Goal: Task Accomplishment & Management: Use online tool/utility

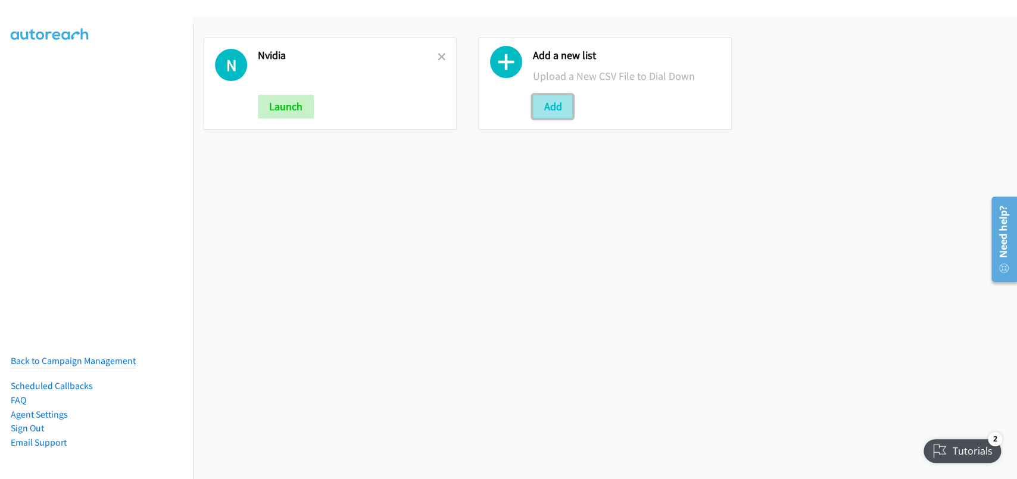
click at [558, 116] on button "Add" at bounding box center [553, 107] width 41 height 24
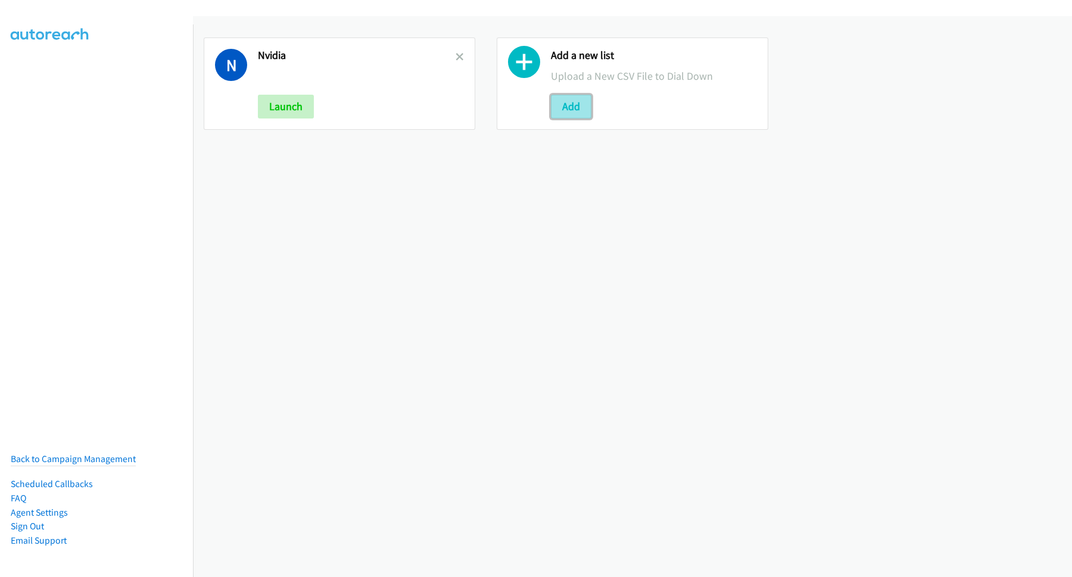
click at [568, 104] on button "Add" at bounding box center [571, 107] width 41 height 24
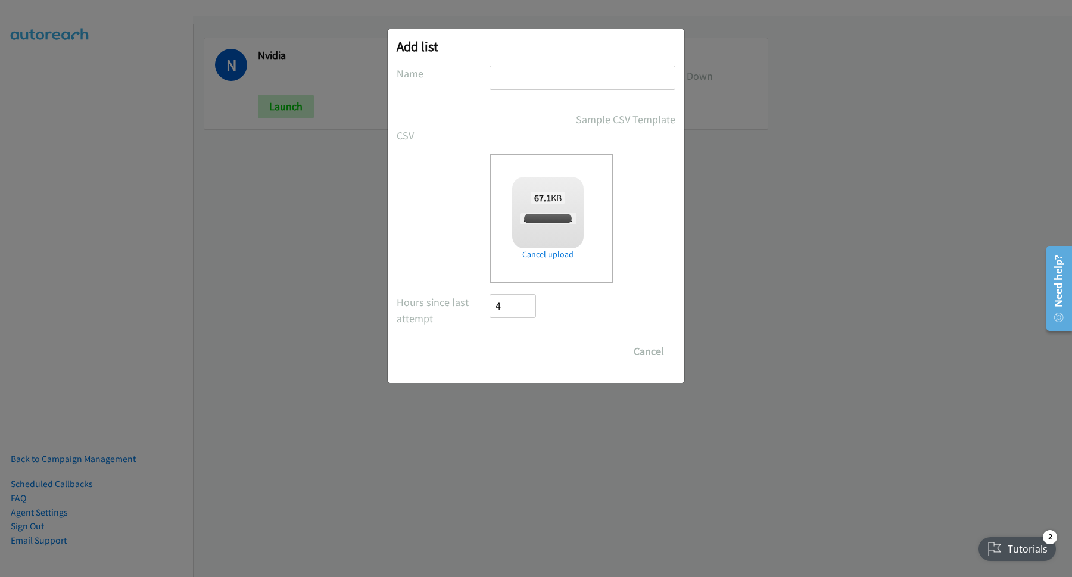
click at [550, 79] on input "text" at bounding box center [583, 78] width 186 height 24
checkbox input "true"
type input "A"
click at [530, 342] on input "Save List" at bounding box center [521, 352] width 63 height 24
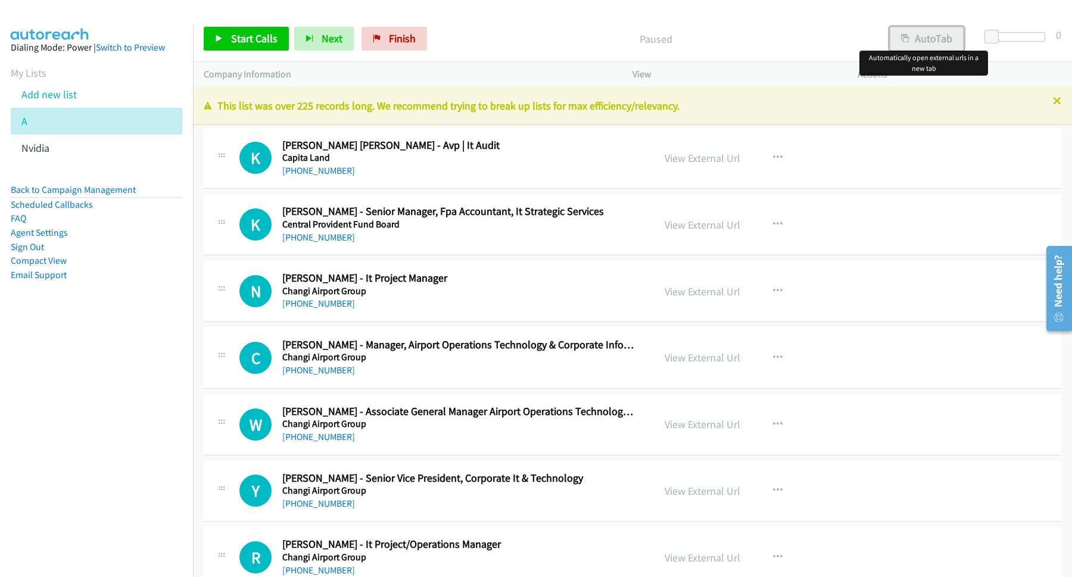
click at [902, 42] on icon "button" at bounding box center [905, 39] width 8 height 8
click at [282, 44] on link "Start Calls" at bounding box center [246, 39] width 85 height 24
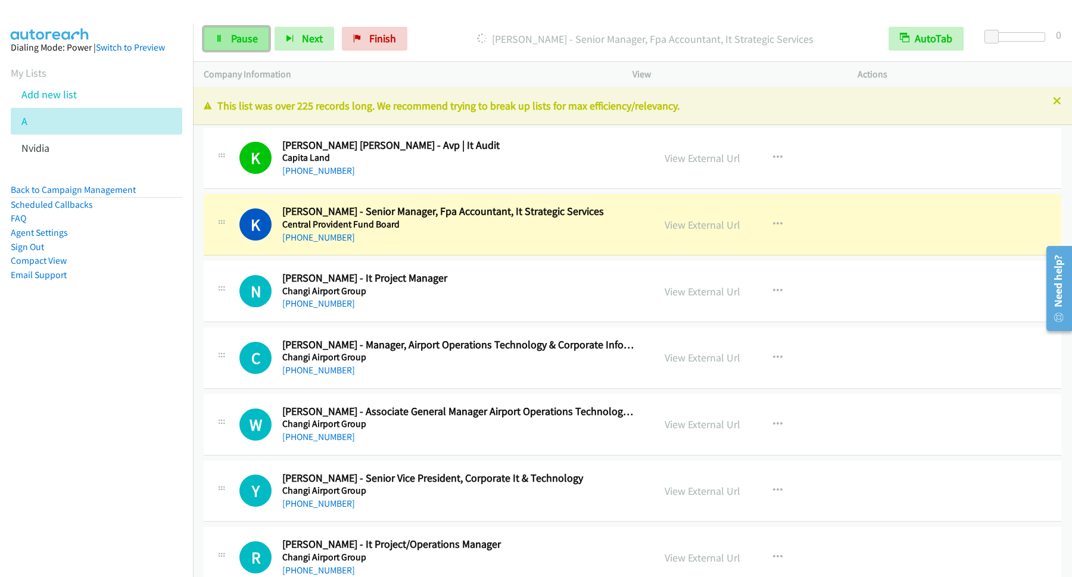
click at [255, 41] on span "Pause" at bounding box center [244, 39] width 27 height 14
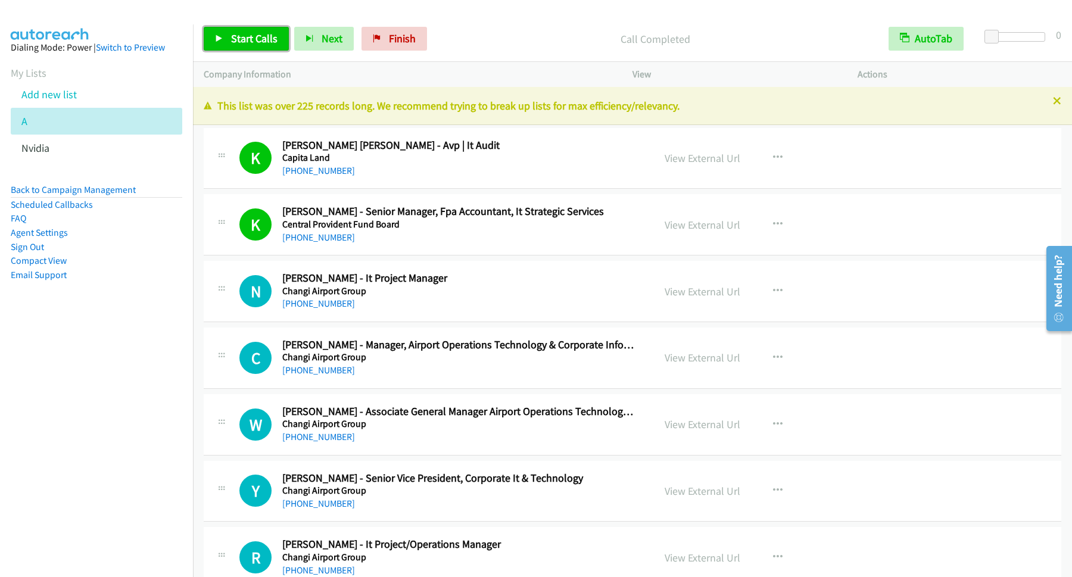
click at [226, 27] on link "Start Calls" at bounding box center [246, 39] width 85 height 24
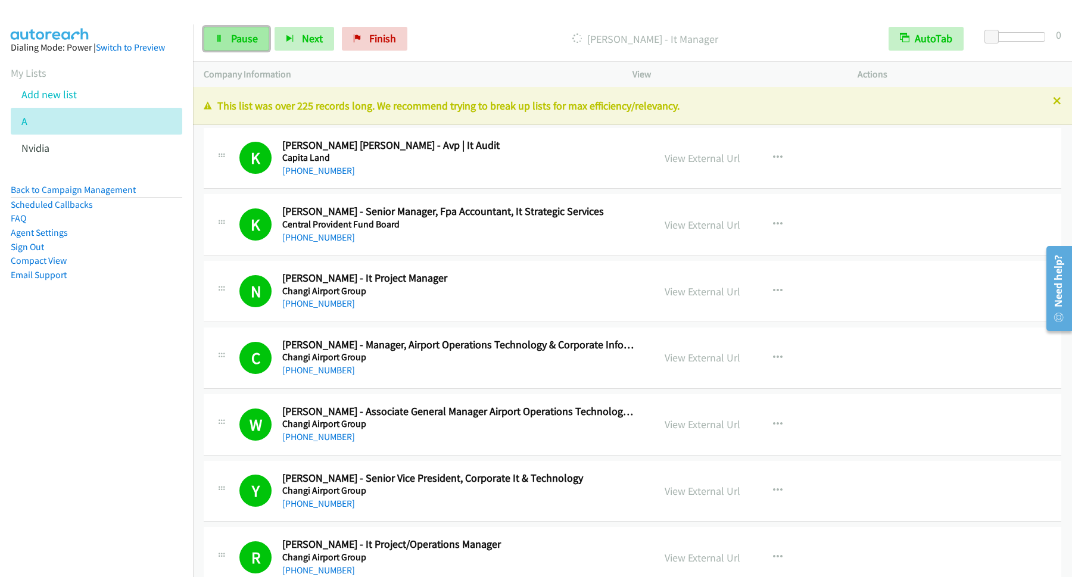
click at [252, 33] on span "Pause" at bounding box center [244, 39] width 27 height 14
click at [250, 36] on span "Start Calls" at bounding box center [254, 39] width 46 height 14
click at [237, 36] on span "Pause" at bounding box center [244, 39] width 27 height 14
click at [269, 41] on span "Start Calls" at bounding box center [254, 39] width 46 height 14
click at [252, 42] on span "Pause" at bounding box center [244, 39] width 27 height 14
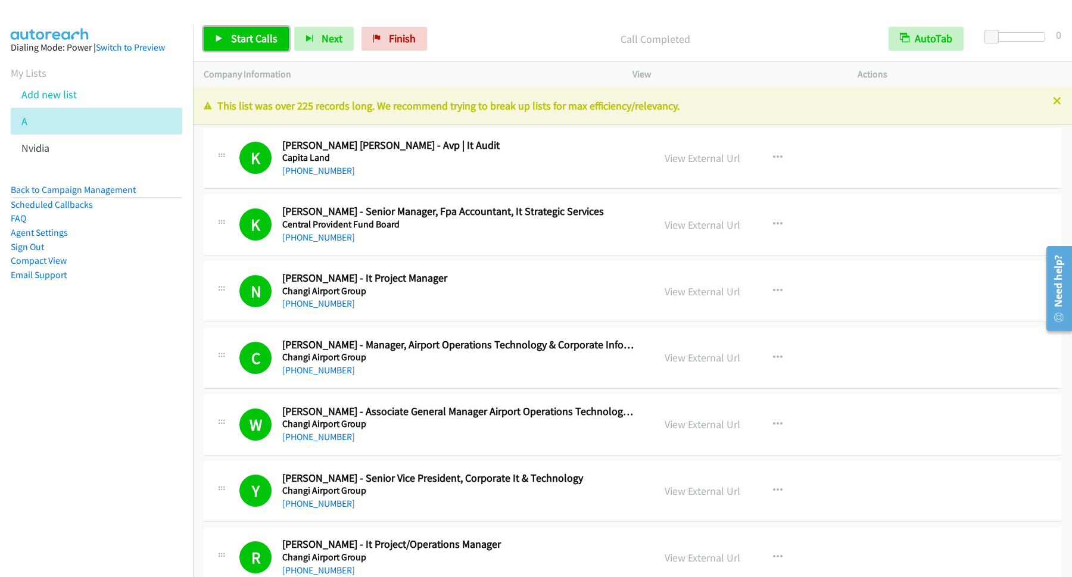
click at [245, 33] on span "Start Calls" at bounding box center [254, 39] width 46 height 14
click at [245, 39] on span "Pause" at bounding box center [244, 39] width 27 height 14
click at [264, 38] on span "Start Calls" at bounding box center [254, 39] width 46 height 14
click at [253, 47] on link "Pause" at bounding box center [237, 39] width 66 height 24
click at [239, 38] on span "Start Calls" at bounding box center [254, 39] width 46 height 14
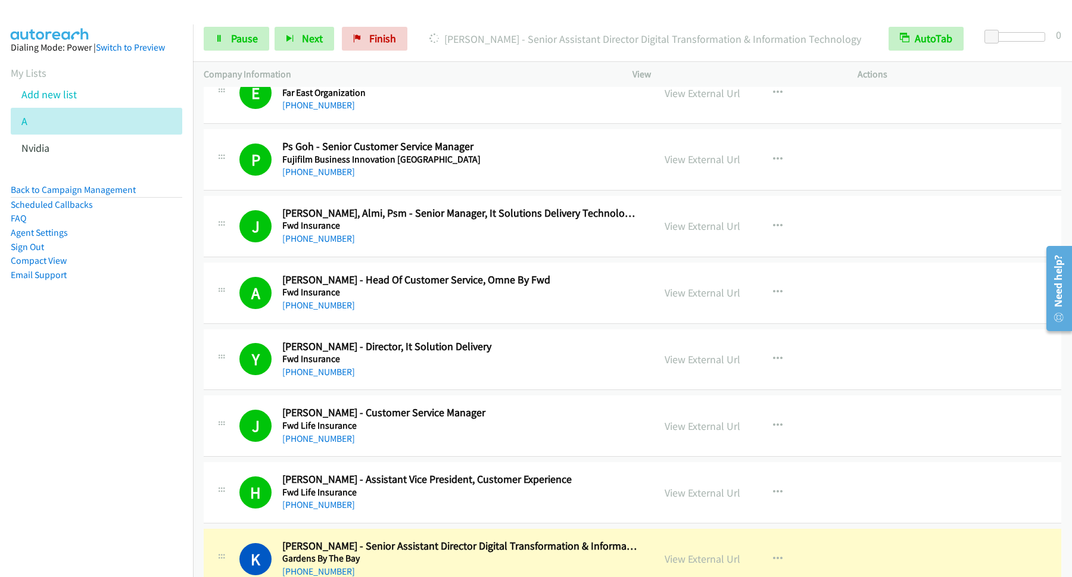
scroll to position [2091, 0]
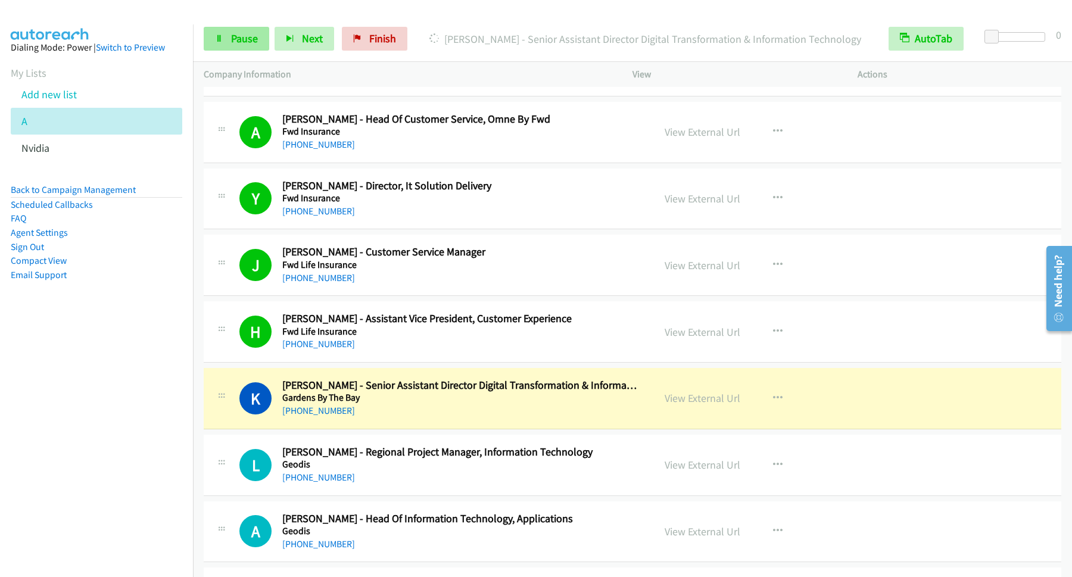
click at [236, 27] on div "Start Calls Pause Next Finish Dialing Kenix Tan - Senior Assistant Director Dig…" at bounding box center [632, 39] width 879 height 46
click at [249, 46] on link "Pause" at bounding box center [237, 39] width 66 height 24
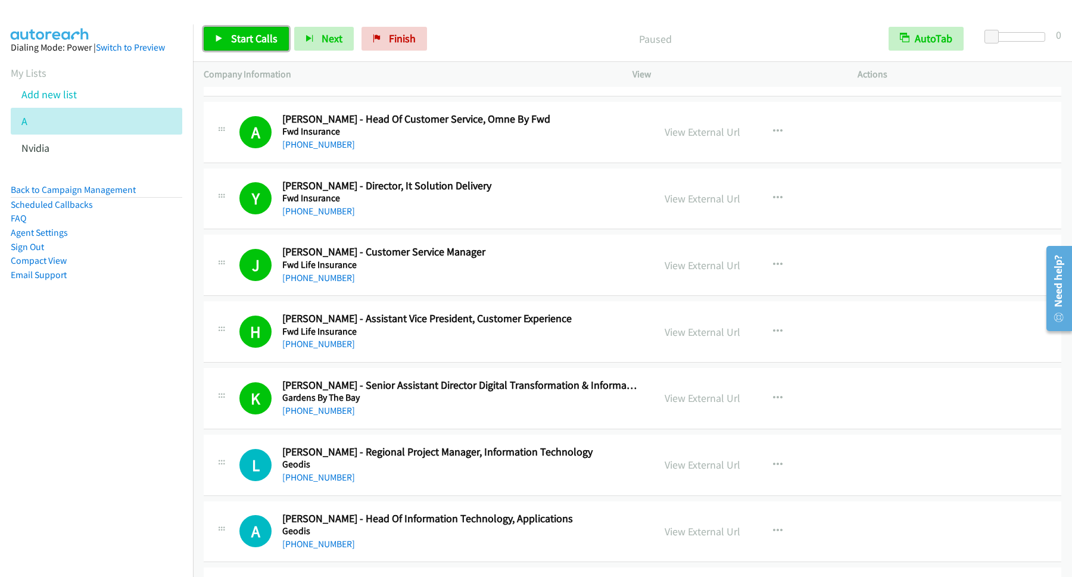
click at [268, 41] on span "Start Calls" at bounding box center [254, 39] width 46 height 14
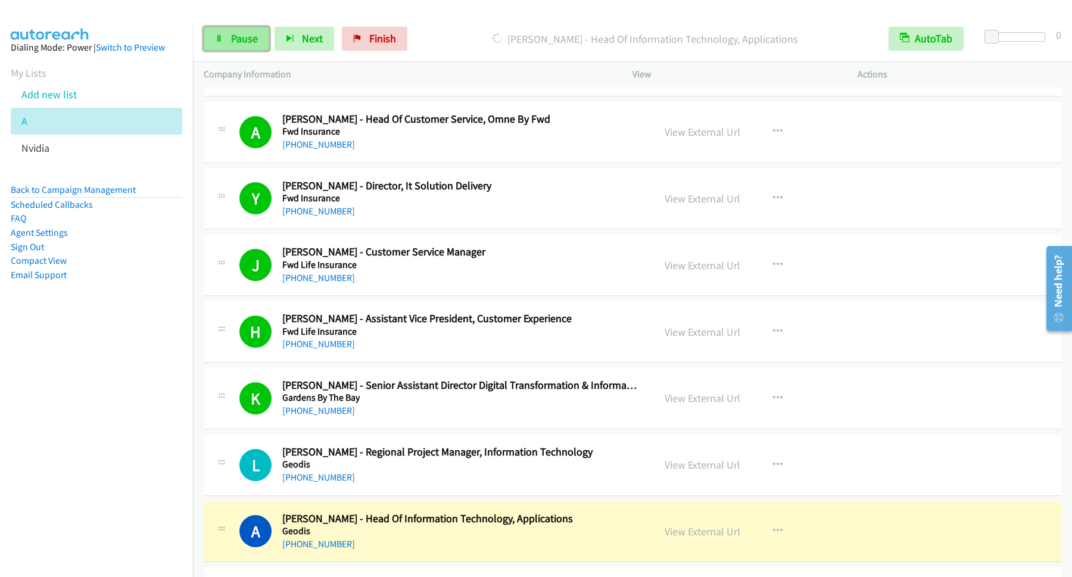
click at [239, 45] on span "Pause" at bounding box center [244, 39] width 27 height 14
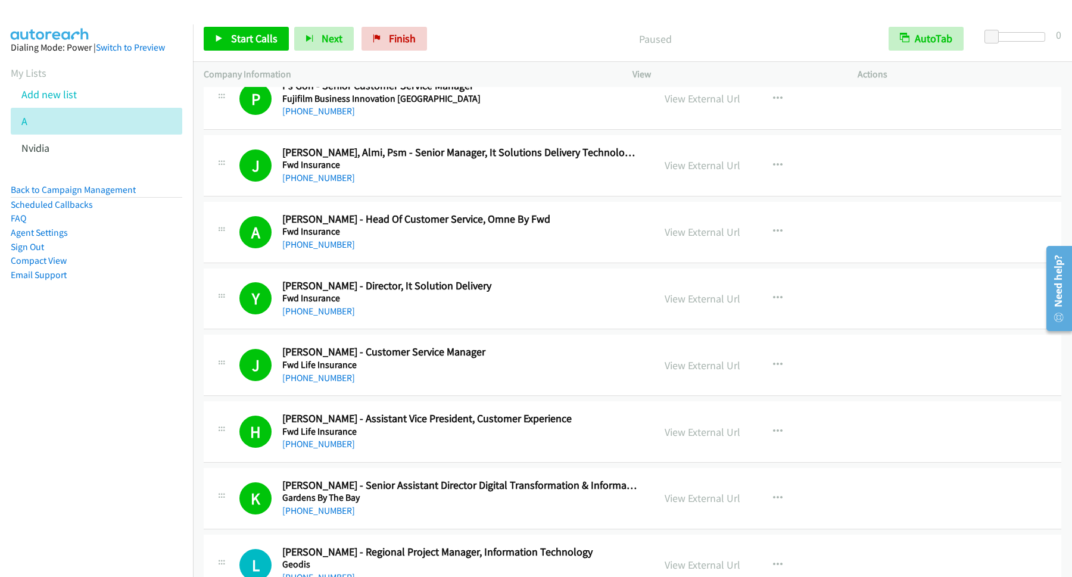
scroll to position [1930, 0]
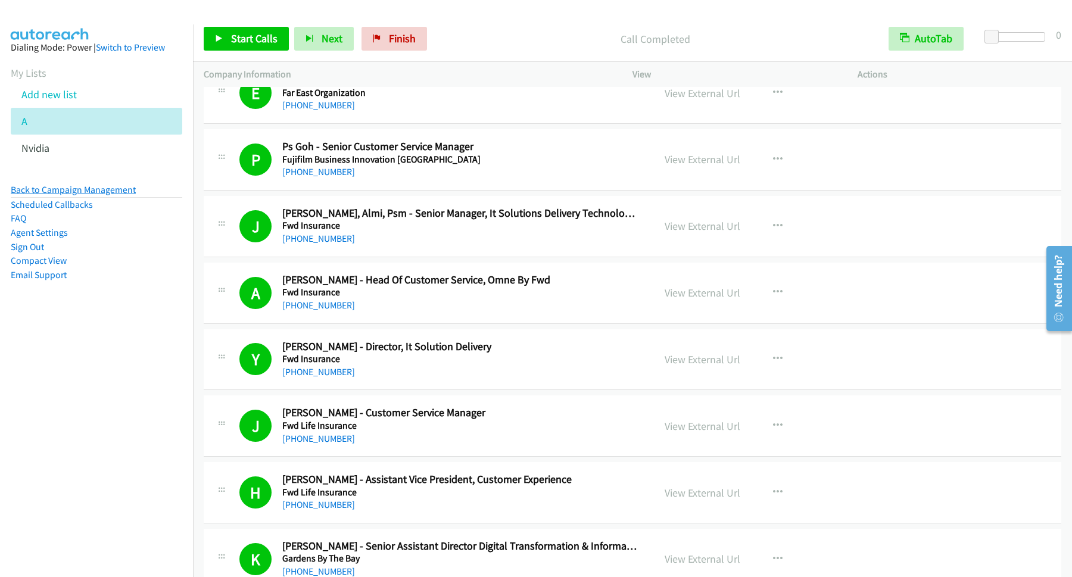
click at [94, 188] on link "Back to Campaign Management" at bounding box center [73, 189] width 125 height 11
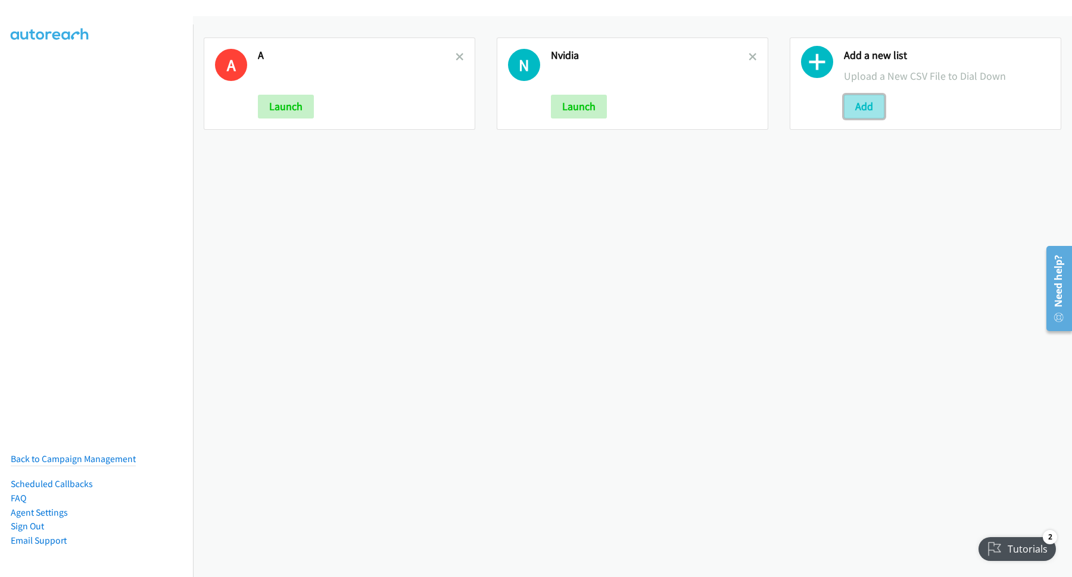
click at [863, 107] on button "Add" at bounding box center [864, 107] width 41 height 24
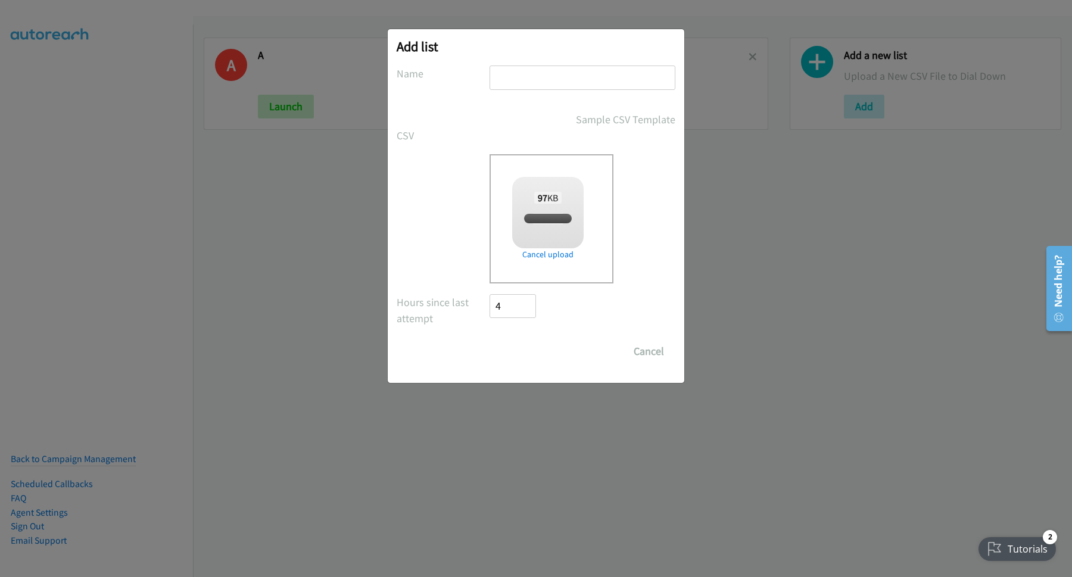
click at [517, 84] on input "text" at bounding box center [583, 78] width 186 height 24
checkbox input "true"
type input "ASD"
click at [552, 354] on input "Save List" at bounding box center [521, 352] width 63 height 24
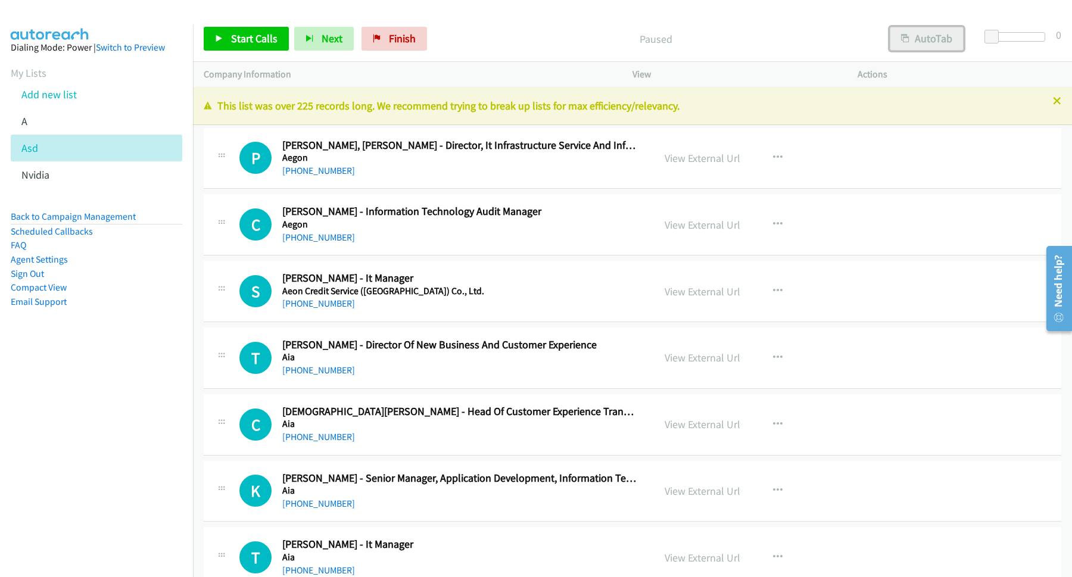
click at [929, 35] on button "AutoTab" at bounding box center [927, 39] width 74 height 24
click at [256, 45] on span "Start Calls" at bounding box center [254, 39] width 46 height 14
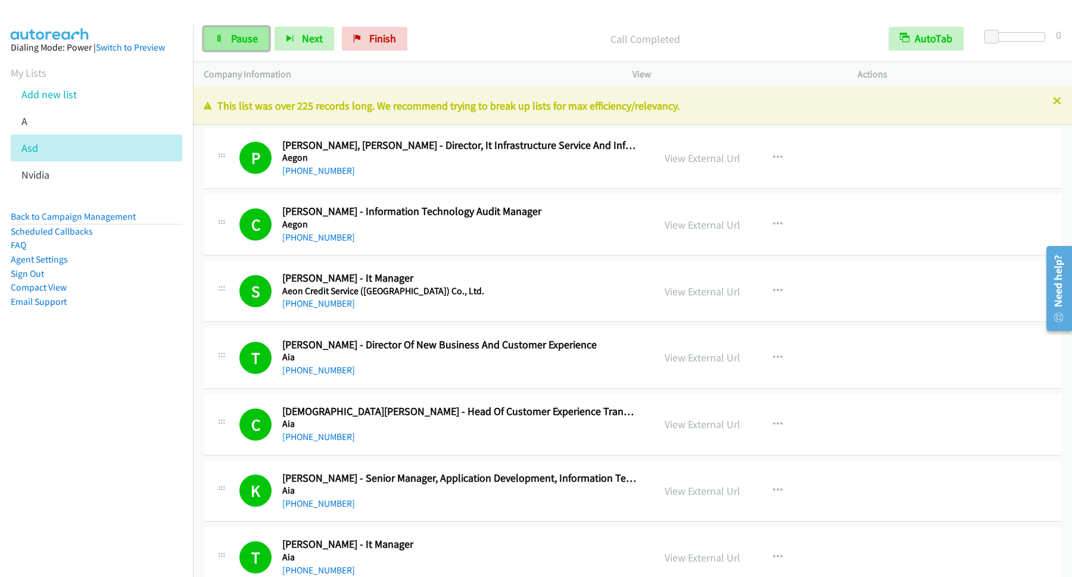
click at [256, 38] on span "Pause" at bounding box center [244, 39] width 27 height 14
click at [250, 36] on span "Start Calls" at bounding box center [254, 39] width 46 height 14
click at [256, 33] on span "Pause" at bounding box center [244, 39] width 27 height 14
